Goal: Task Accomplishment & Management: Complete application form

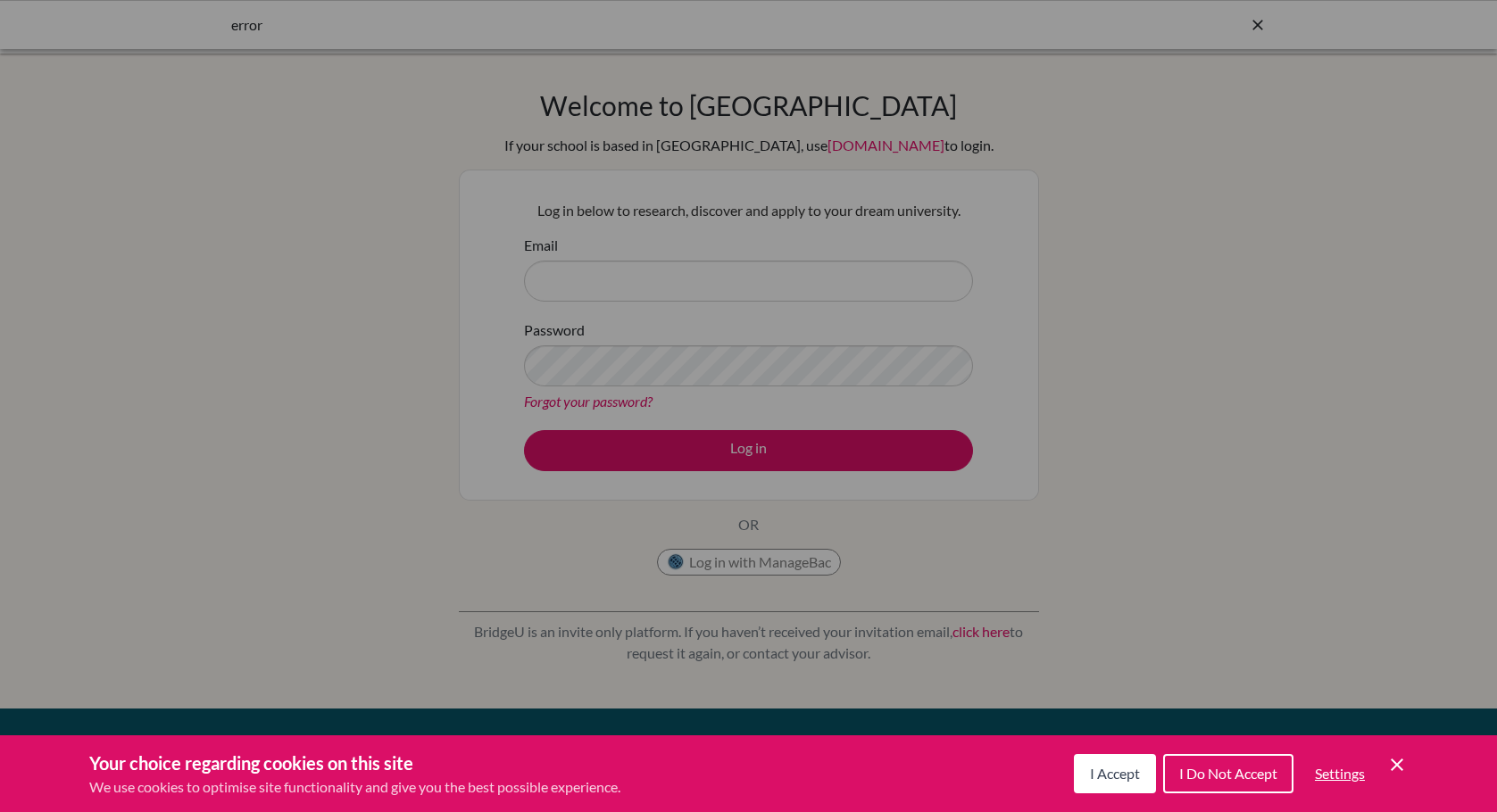
click at [1131, 184] on div "Cookie Preferences" at bounding box center [748, 406] width 1497 height 812
click at [755, 447] on div "Cookie Preferences" at bounding box center [748, 406] width 1497 height 812
click at [649, 278] on div "Cookie Preferences" at bounding box center [748, 406] width 1497 height 812
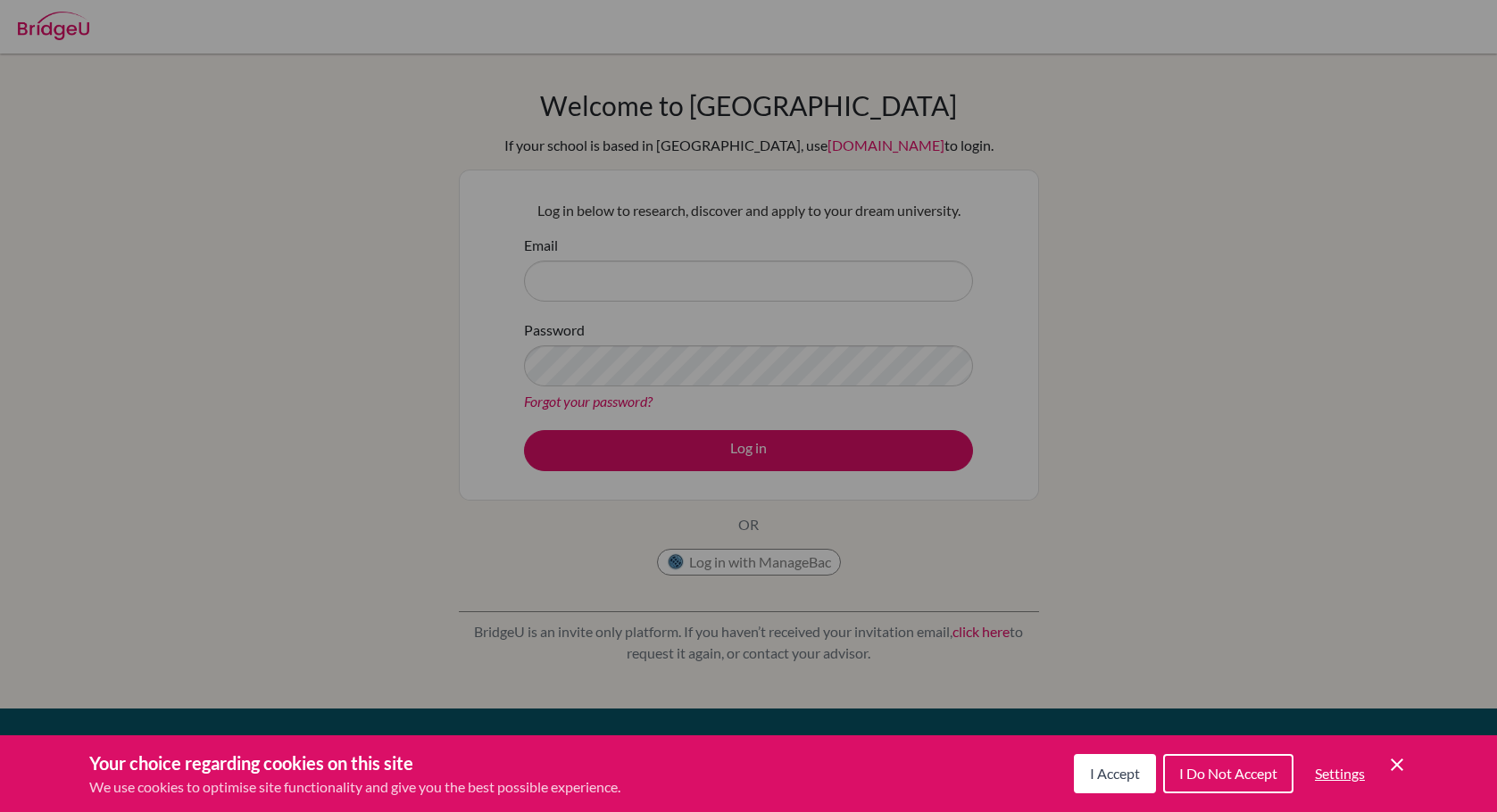
click at [1121, 774] on span "I Accept" at bounding box center [1115, 773] width 50 height 17
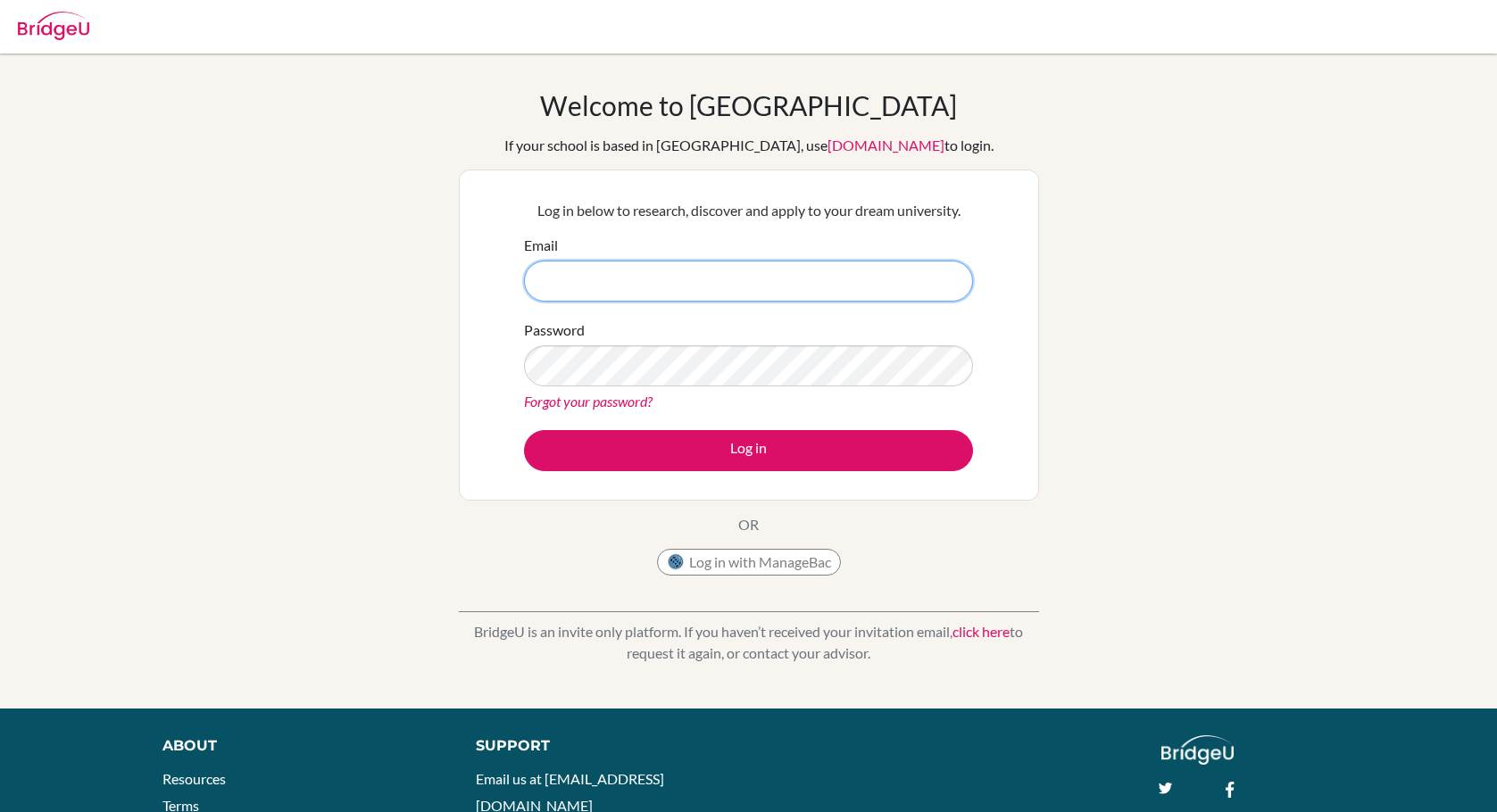
click at [649, 275] on input "Email" at bounding box center [749, 282] width 449 height 41
type input "[EMAIL_ADDRESS][DOMAIN_NAME]"
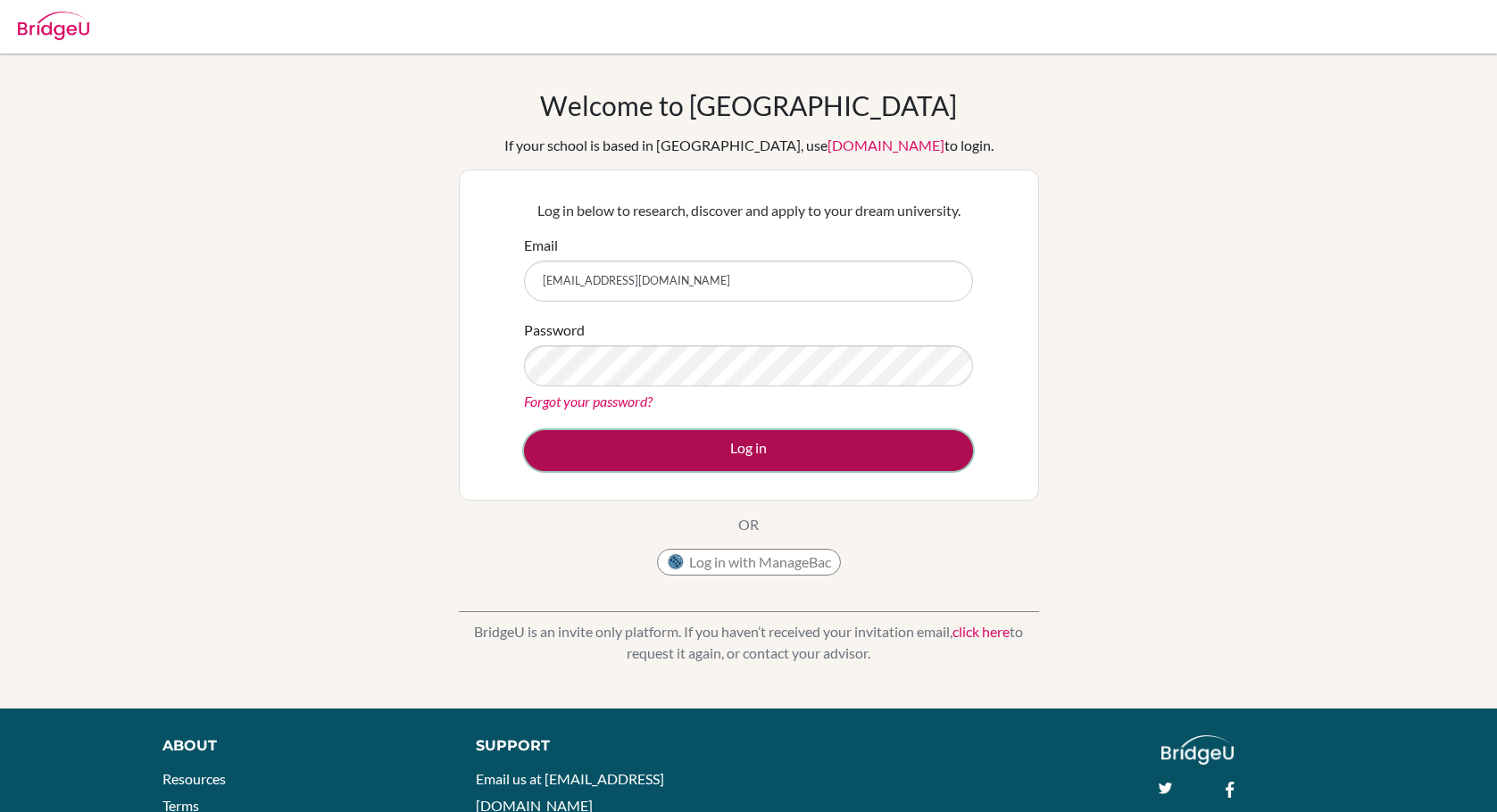
click at [765, 462] on button "Log in" at bounding box center [749, 451] width 449 height 41
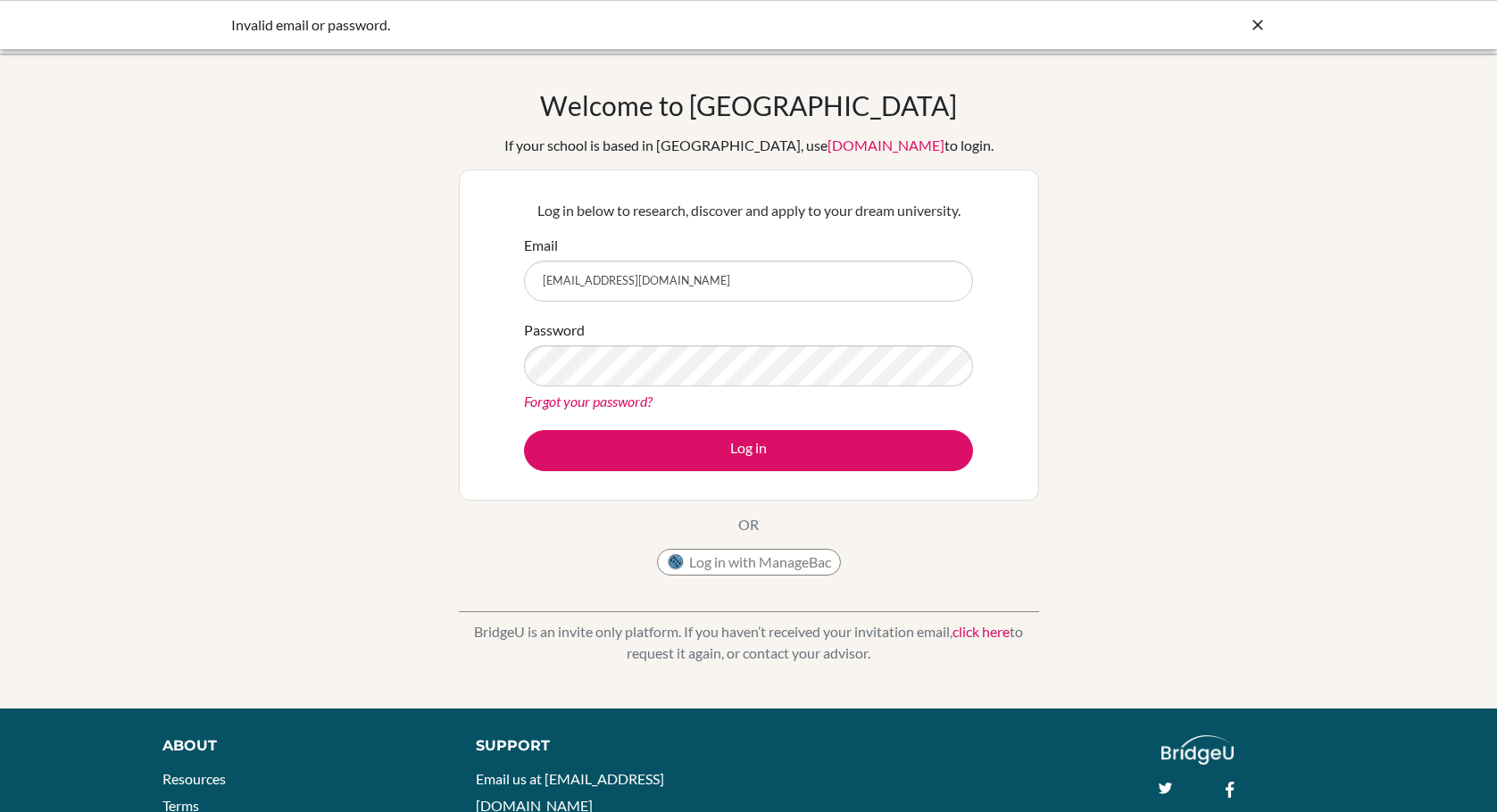
click at [584, 403] on link "Forgot your password?" at bounding box center [588, 401] width 128 height 17
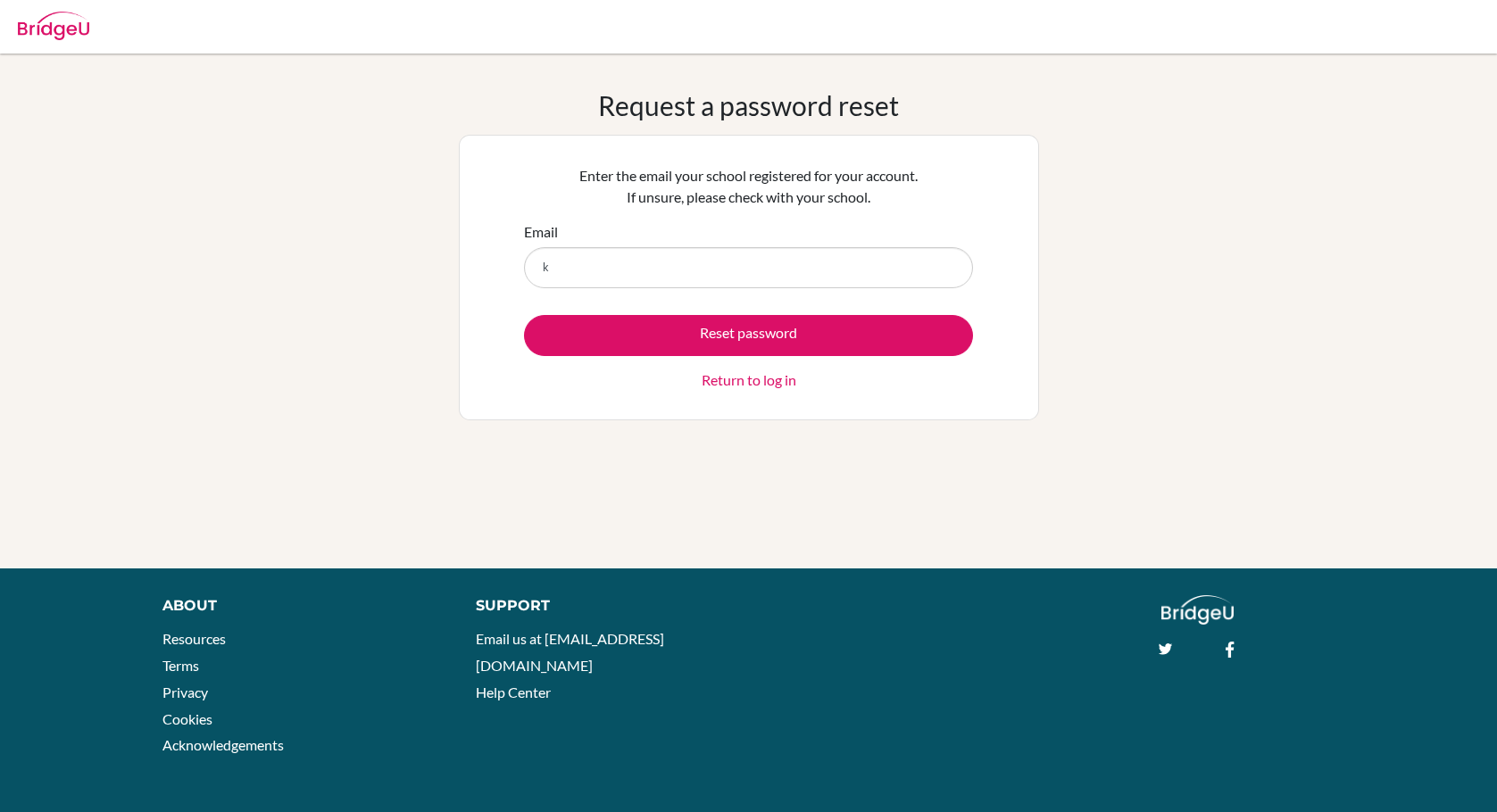
type input "[EMAIL_ADDRESS][DOMAIN_NAME]"
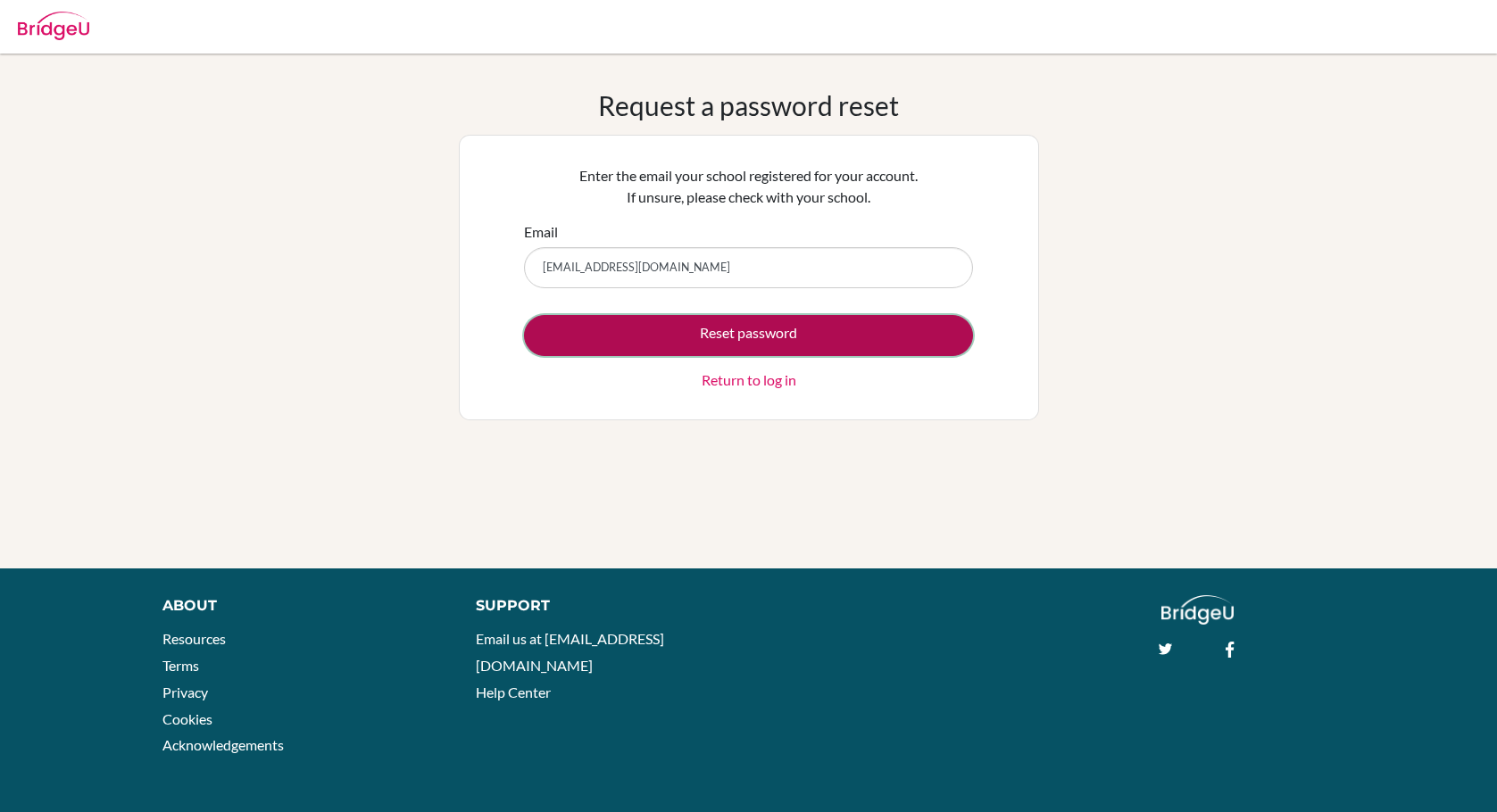
click at [756, 338] on button "Reset password" at bounding box center [749, 336] width 449 height 41
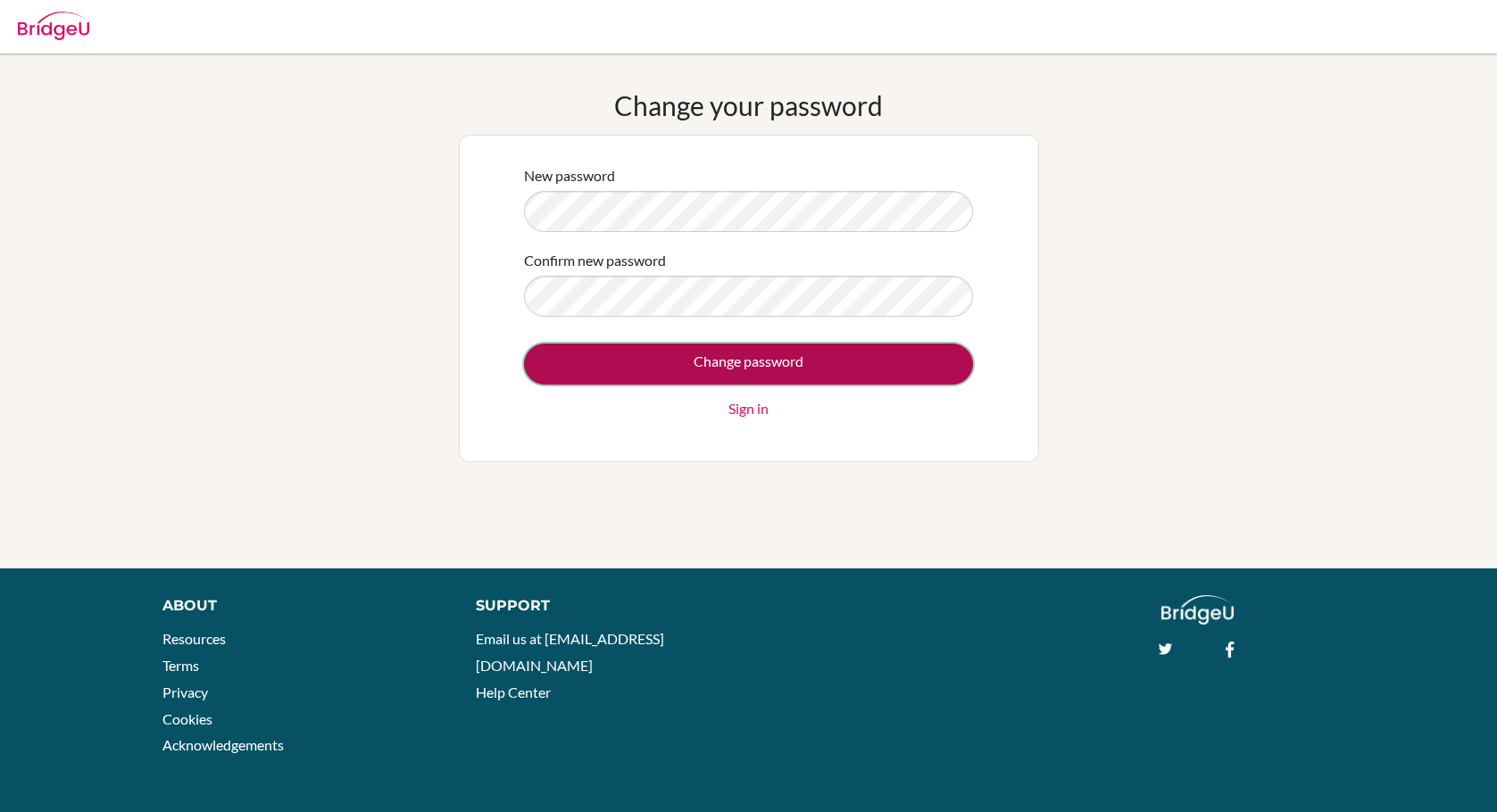
click at [777, 360] on input "Change password" at bounding box center [749, 365] width 449 height 41
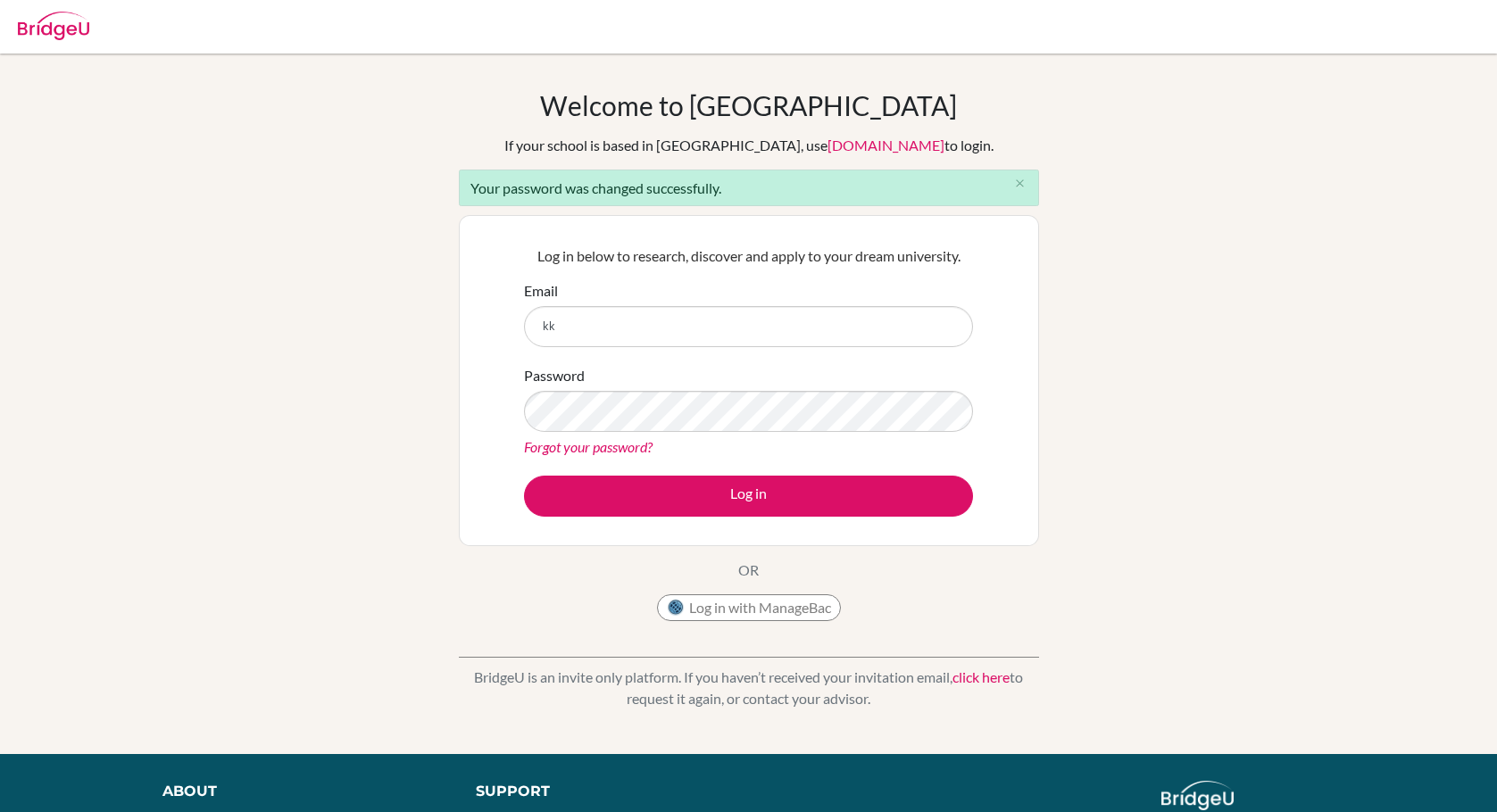
type input "[EMAIL_ADDRESS][DOMAIN_NAME]"
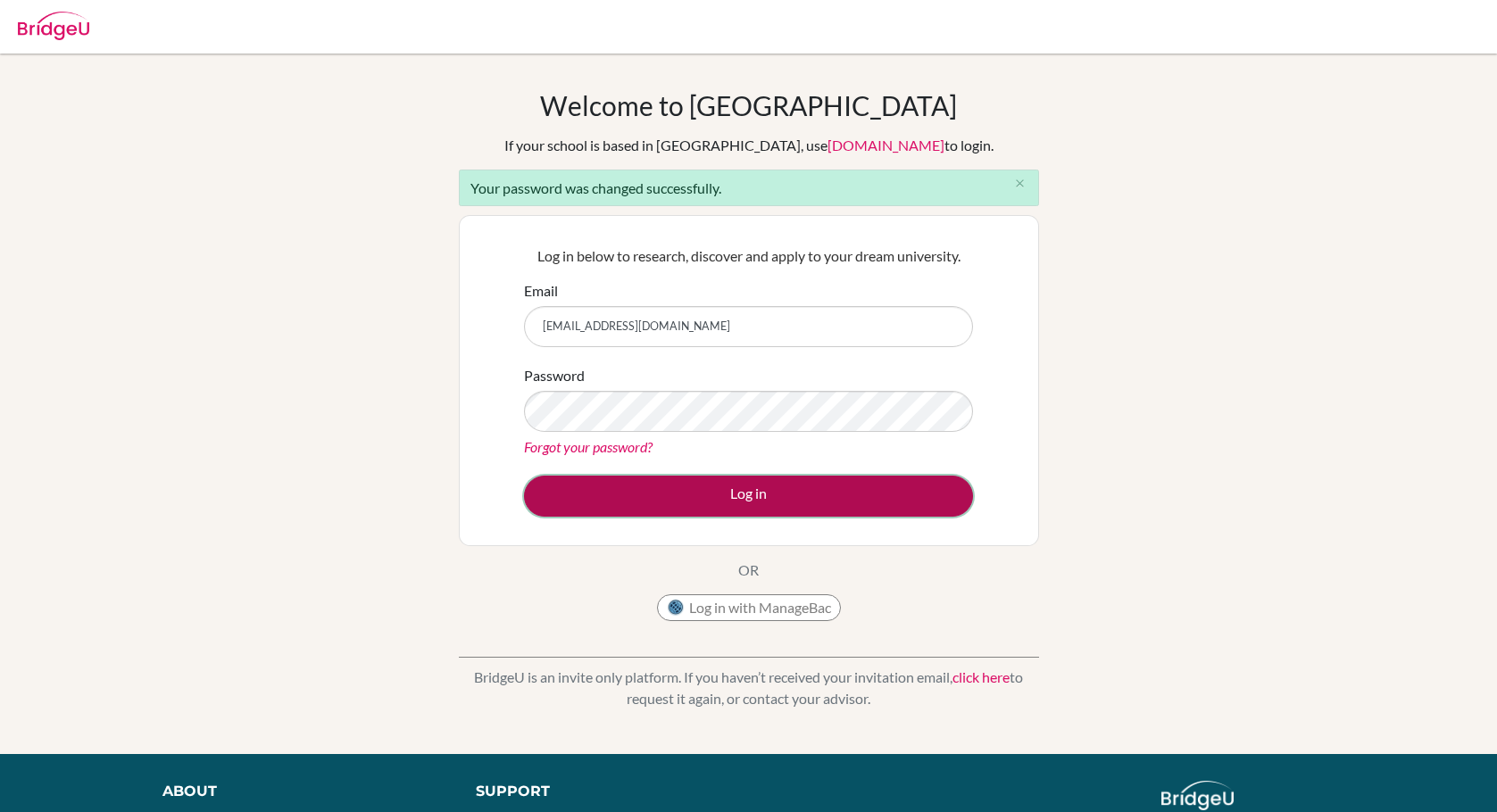
click at [745, 496] on button "Log in" at bounding box center [749, 497] width 449 height 41
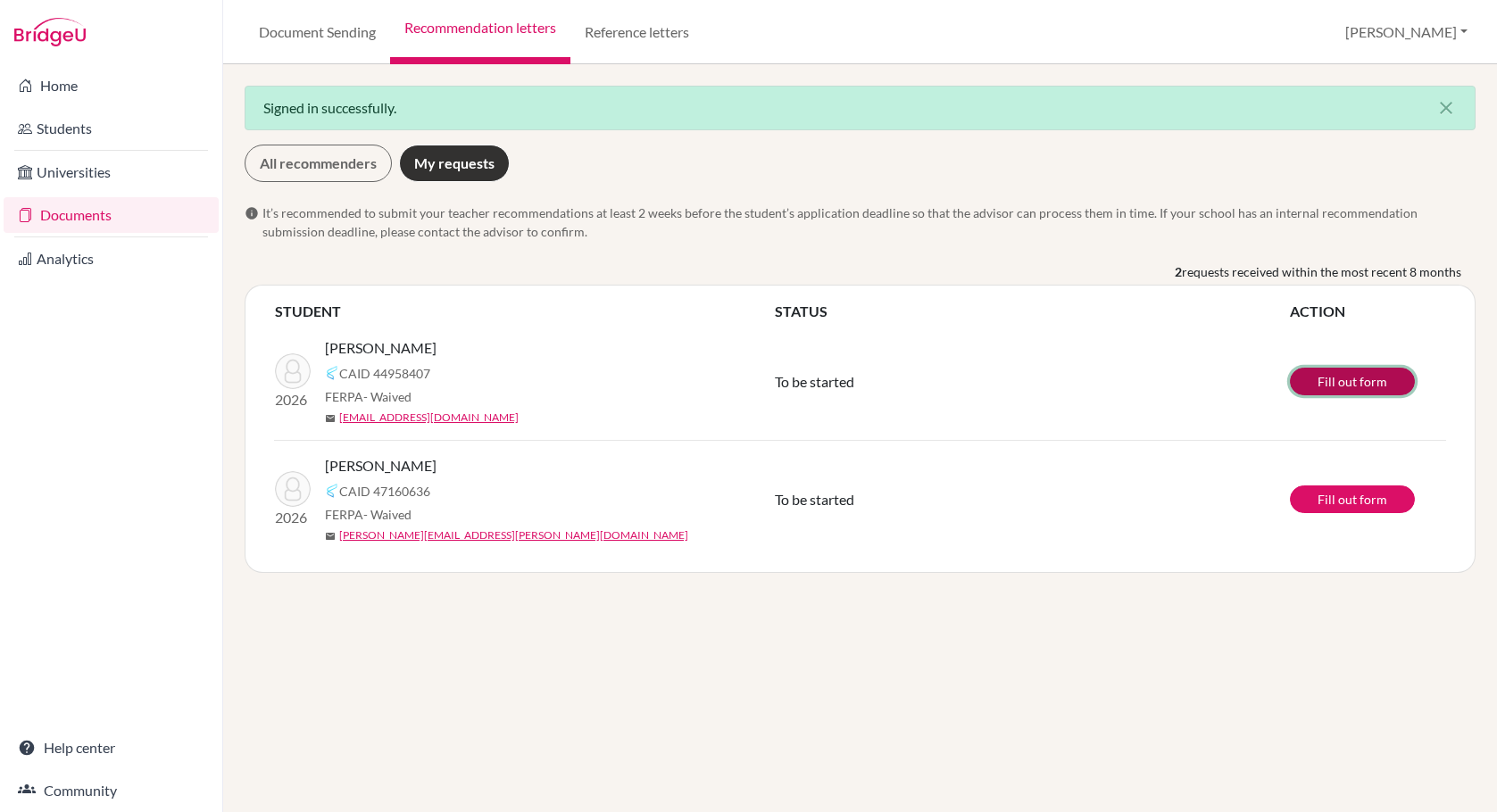
click at [1333, 382] on link "Fill out form" at bounding box center [1352, 381] width 125 height 28
